Goal: Task Accomplishment & Management: Complete application form

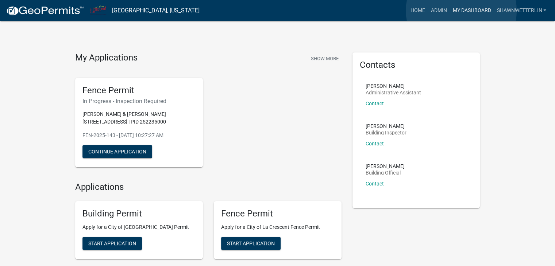
click at [461, 11] on link "My Dashboard" at bounding box center [472, 11] width 44 height 14
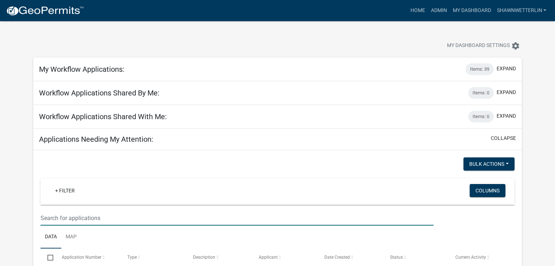
click at [60, 216] on input "text" at bounding box center [237, 218] width 393 height 15
type input "180 mc"
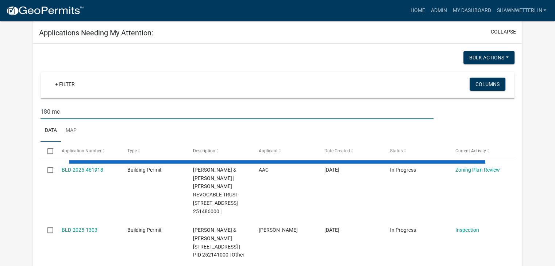
scroll to position [110, 0]
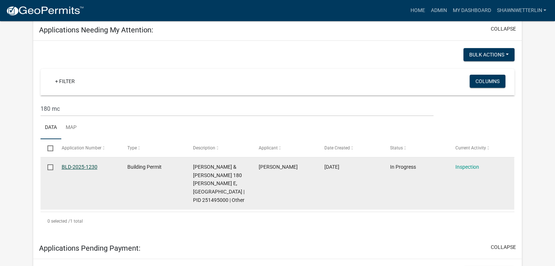
click at [84, 168] on link "BLD-2025-1230" at bounding box center [80, 167] width 36 height 6
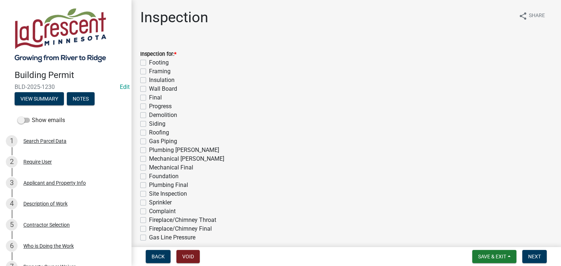
click at [149, 98] on label "Final" at bounding box center [155, 97] width 13 height 9
click at [149, 98] on input "Final" at bounding box center [151, 95] width 5 height 5
checkbox input "true"
checkbox input "false"
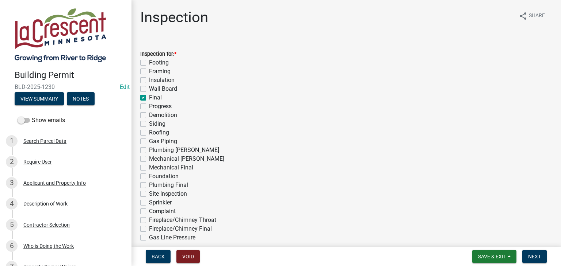
checkbox input "false"
checkbox input "true"
checkbox input "false"
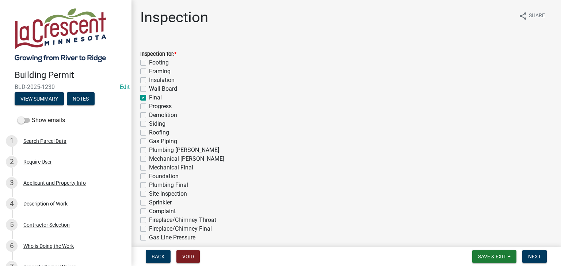
checkbox input "false"
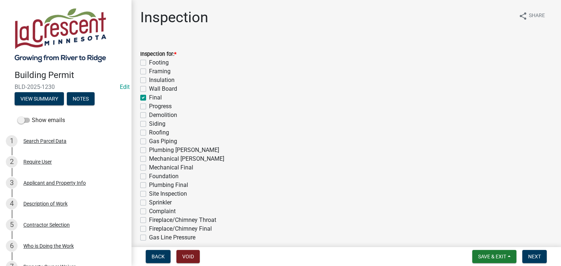
checkbox input "false"
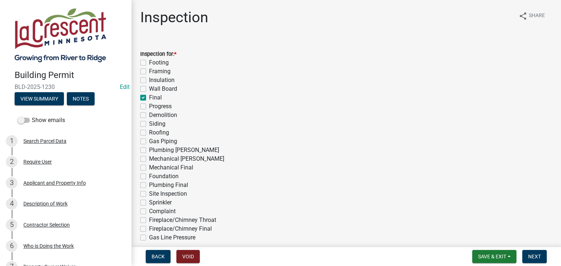
checkbox input "false"
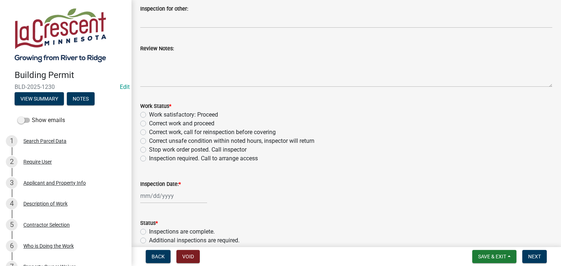
scroll to position [256, 0]
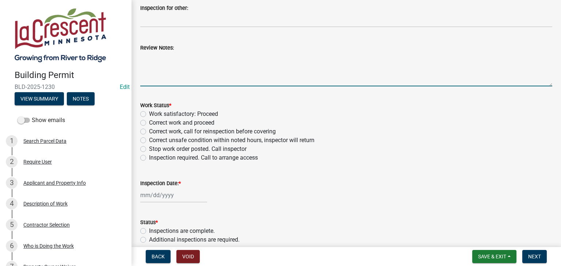
click at [176, 65] on textarea "Review Notes:" at bounding box center [346, 69] width 412 height 34
type textarea "Looks nice!"
click at [149, 115] on label "Work satisfactory: Proceed" at bounding box center [183, 114] width 69 height 9
click at [149, 115] on input "Work satisfactory: Proceed" at bounding box center [151, 112] width 5 height 5
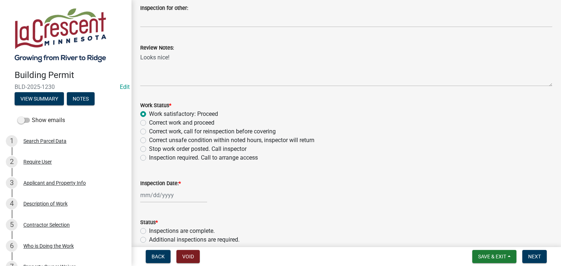
radio input "true"
select select "8"
select select "2025"
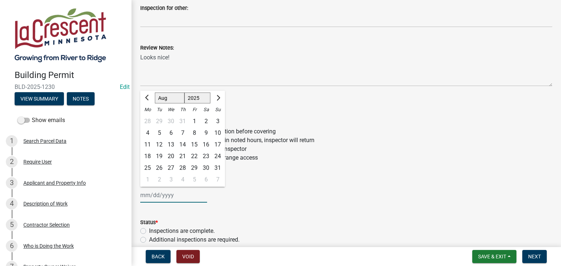
click at [154, 191] on div "[PERSON_NAME] Feb Mar Apr [PERSON_NAME][DATE] Oct Nov [DATE] 1526 1527 1528 152…" at bounding box center [173, 195] width 67 height 15
click at [148, 146] on div "11" at bounding box center [148, 145] width 12 height 12
type input "[DATE]"
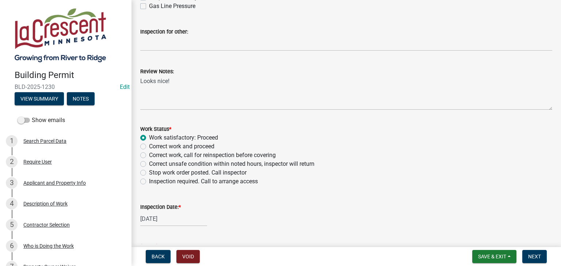
scroll to position [219, 0]
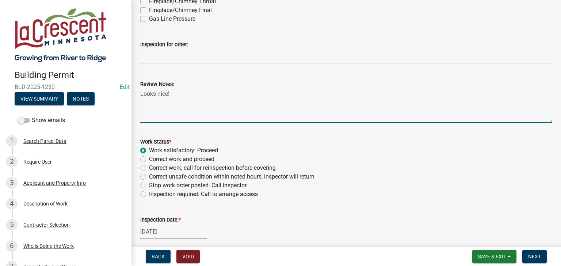
click at [183, 92] on textarea "Looks nice!" at bounding box center [346, 106] width 412 height 34
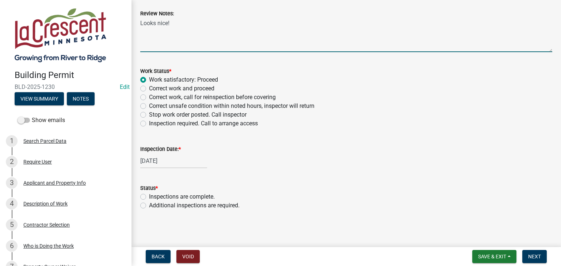
scroll to position [291, 0]
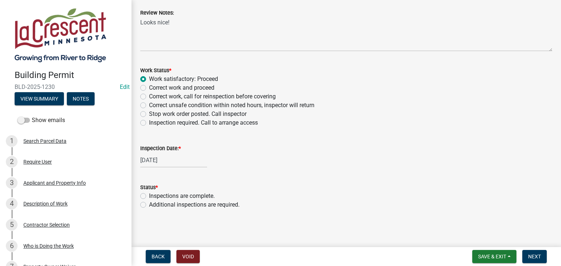
click at [149, 197] on label "Inspections are complete." at bounding box center [182, 196] width 66 height 9
click at [149, 197] on input "Inspections are complete." at bounding box center [151, 194] width 5 height 5
radio input "true"
click at [529, 260] on span "Next" at bounding box center [534, 257] width 13 height 6
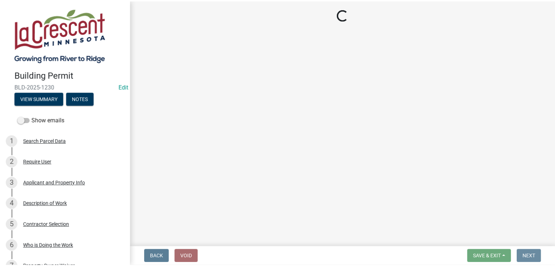
scroll to position [0, 0]
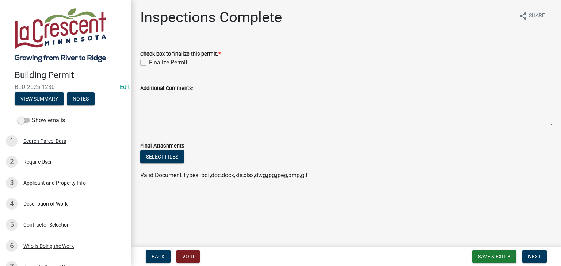
click at [149, 62] on label "Finalize Permit" at bounding box center [168, 62] width 38 height 9
click at [149, 62] on input "Finalize Permit" at bounding box center [151, 60] width 5 height 5
checkbox input "true"
click at [534, 254] on span "Next" at bounding box center [534, 257] width 13 height 6
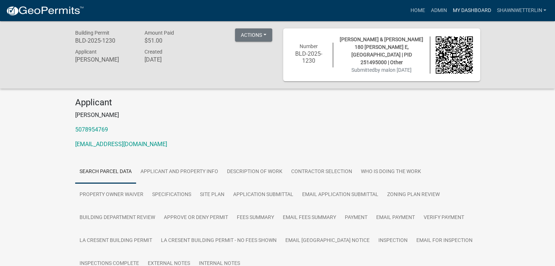
click at [475, 8] on link "My Dashboard" at bounding box center [472, 11] width 44 height 14
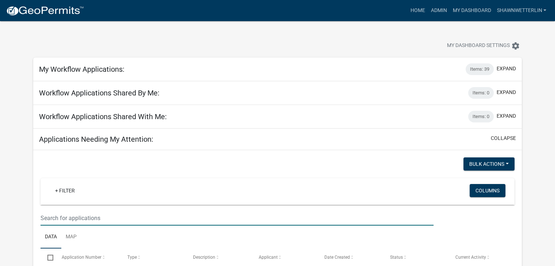
click at [76, 219] on input "text" at bounding box center [237, 218] width 393 height 15
type input "709 11th"
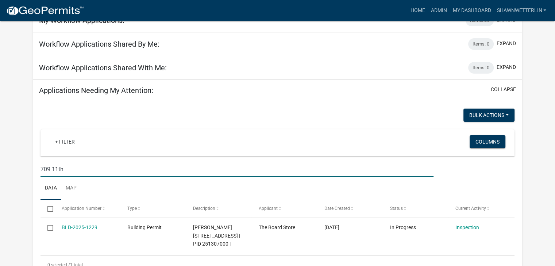
scroll to position [110, 0]
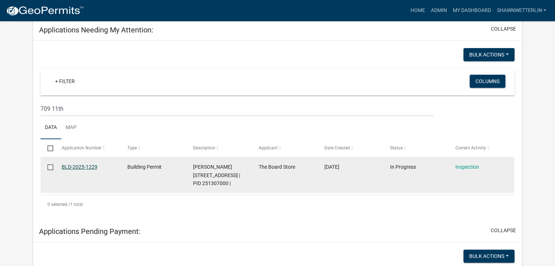
click at [79, 165] on link "BLD-2025-1229" at bounding box center [80, 167] width 36 height 6
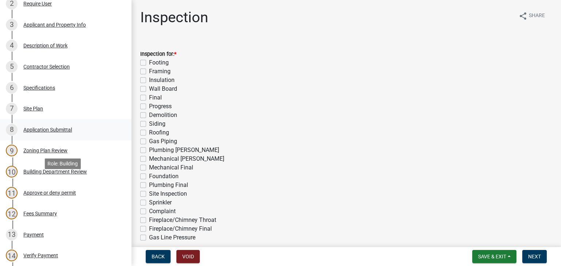
scroll to position [146, 0]
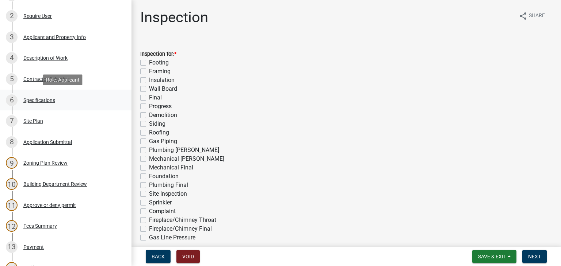
click at [39, 99] on div "Specifications" at bounding box center [39, 100] width 32 height 5
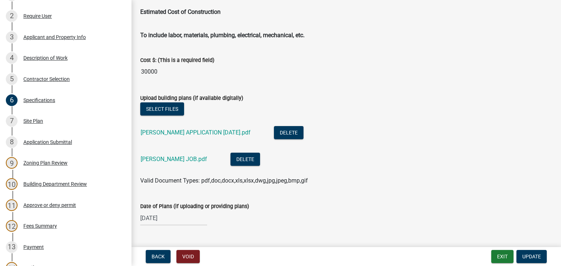
scroll to position [1302, 0]
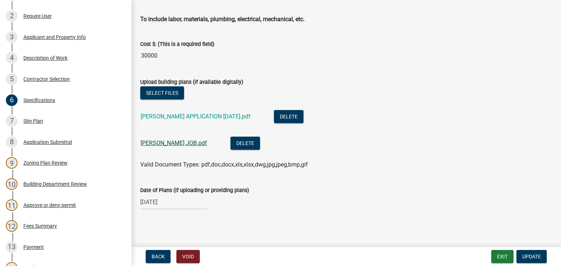
click at [159, 141] on link "[PERSON_NAME] JOB.pdf" at bounding box center [174, 143] width 66 height 7
click at [175, 118] on link "[PERSON_NAME] APPLICATION [DATE].pdf" at bounding box center [196, 116] width 110 height 7
